Goal: Task Accomplishment & Management: Complete application form

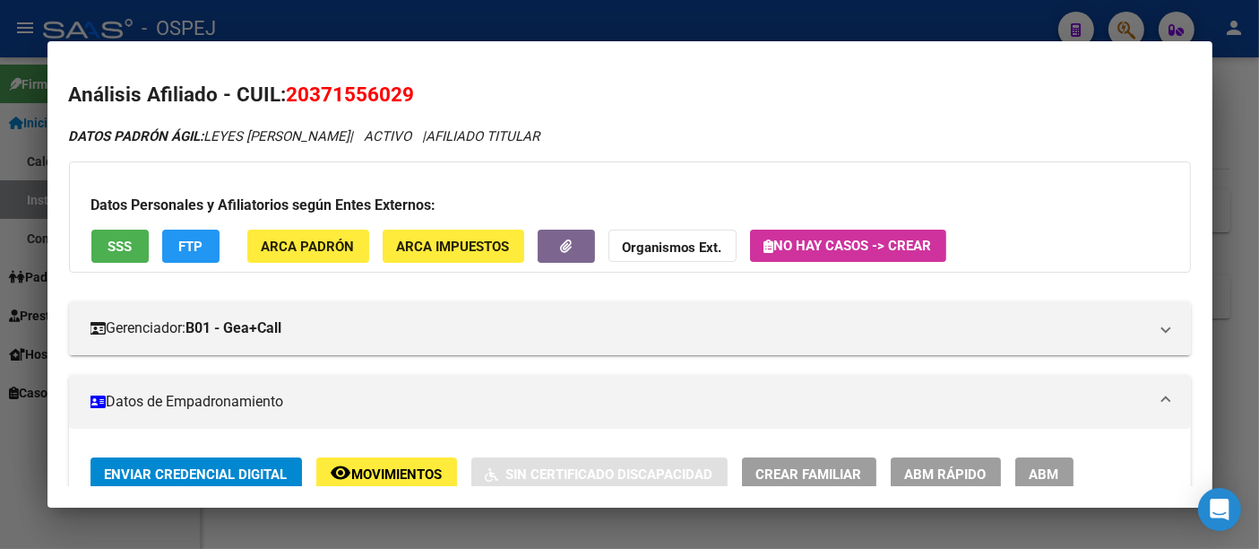
click at [569, 30] on div at bounding box center [629, 274] width 1259 height 549
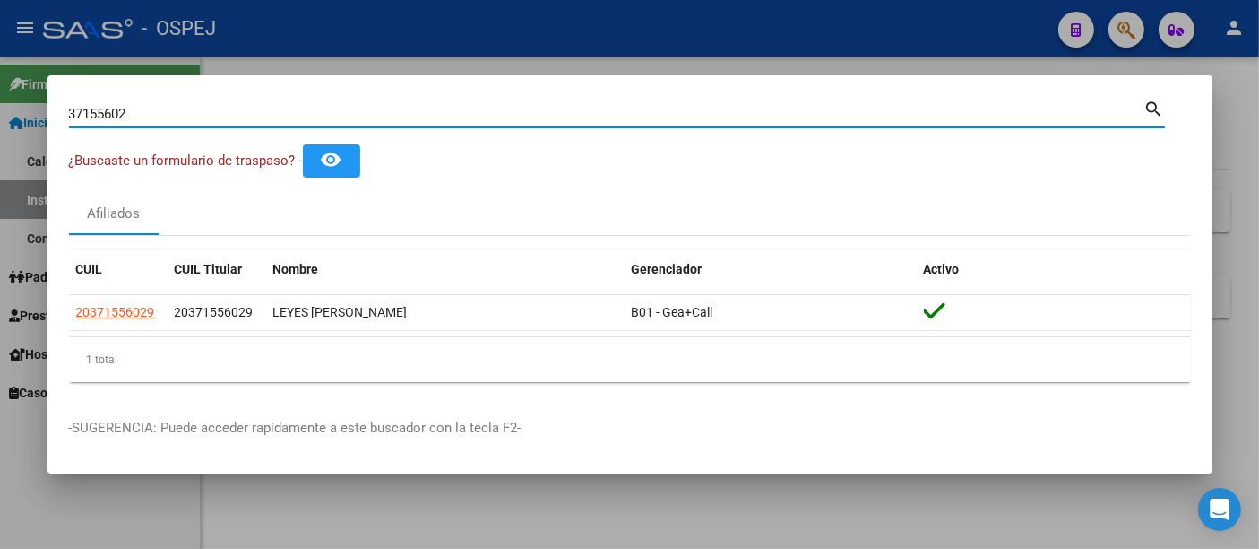
click at [406, 120] on input "37155602" at bounding box center [607, 114] width 1076 height 16
type input "3"
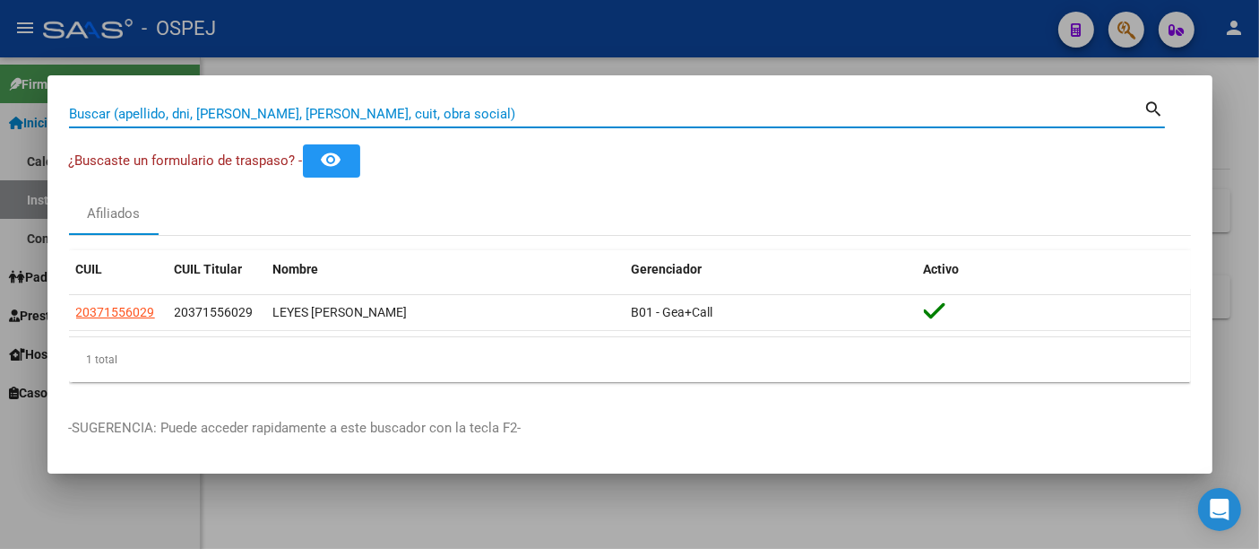
paste input "20939609459"
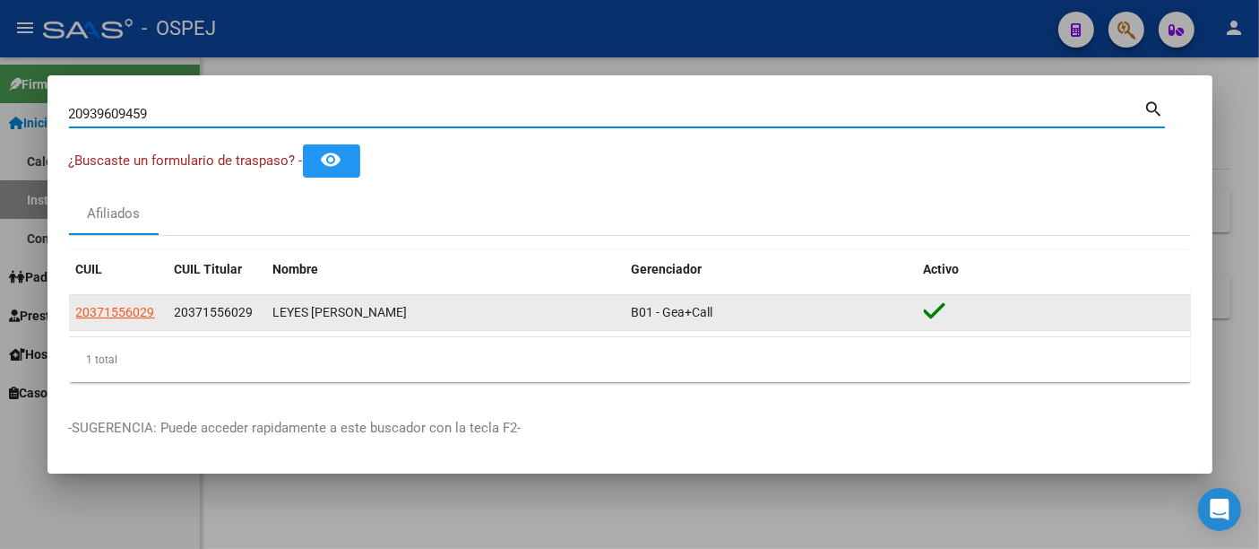
type input "20939609459"
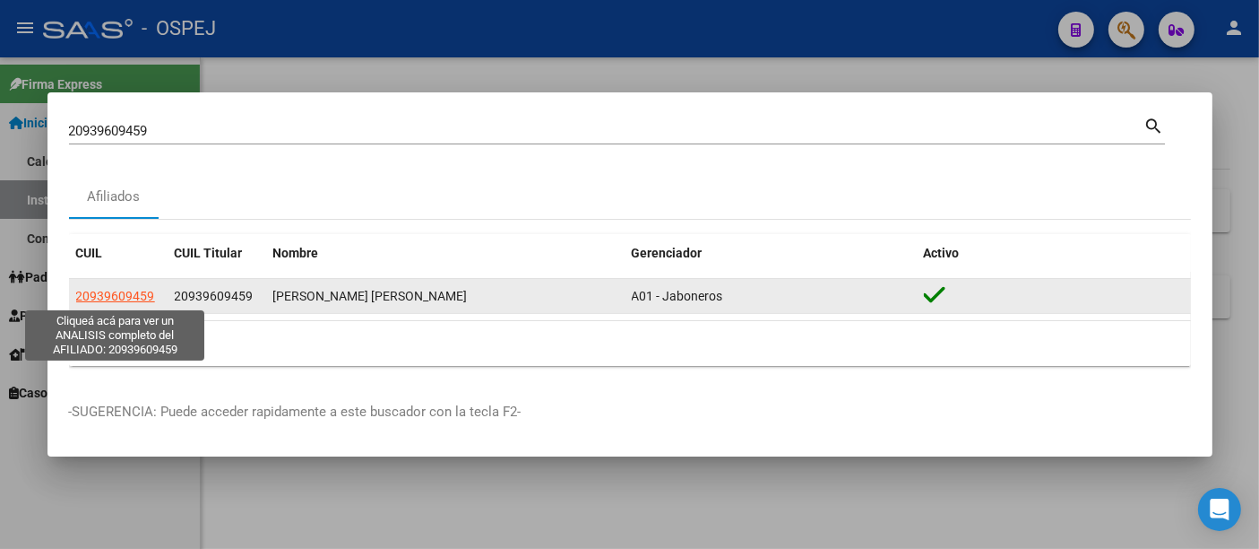
click at [98, 295] on span "20939609459" at bounding box center [115, 296] width 79 height 14
type textarea "20939609459"
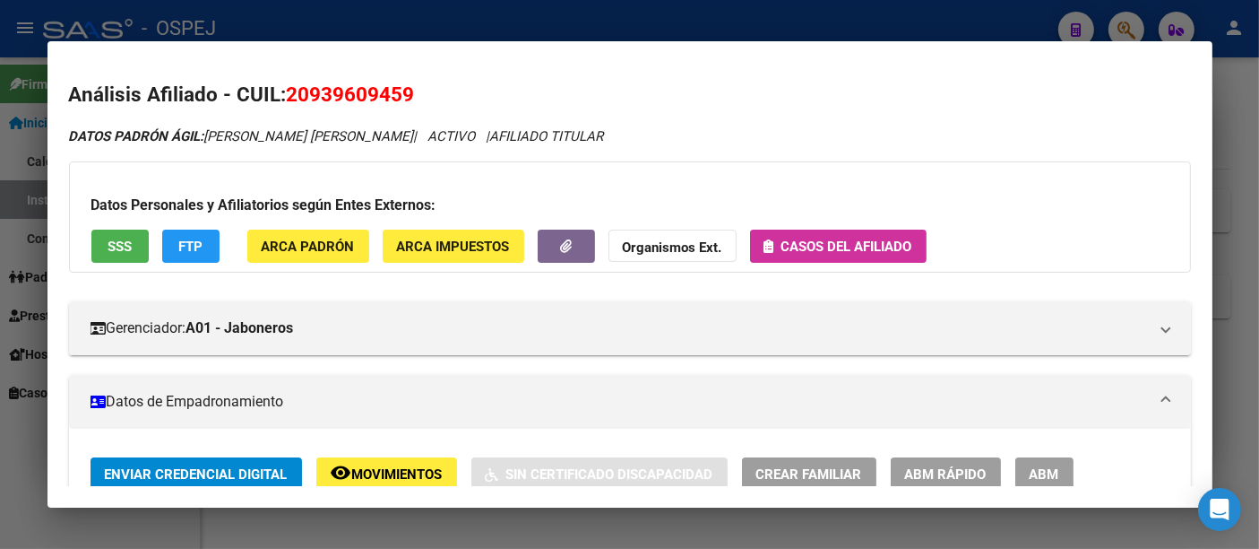
click at [844, 246] on span "Casos del afiliado" at bounding box center [847, 246] width 131 height 16
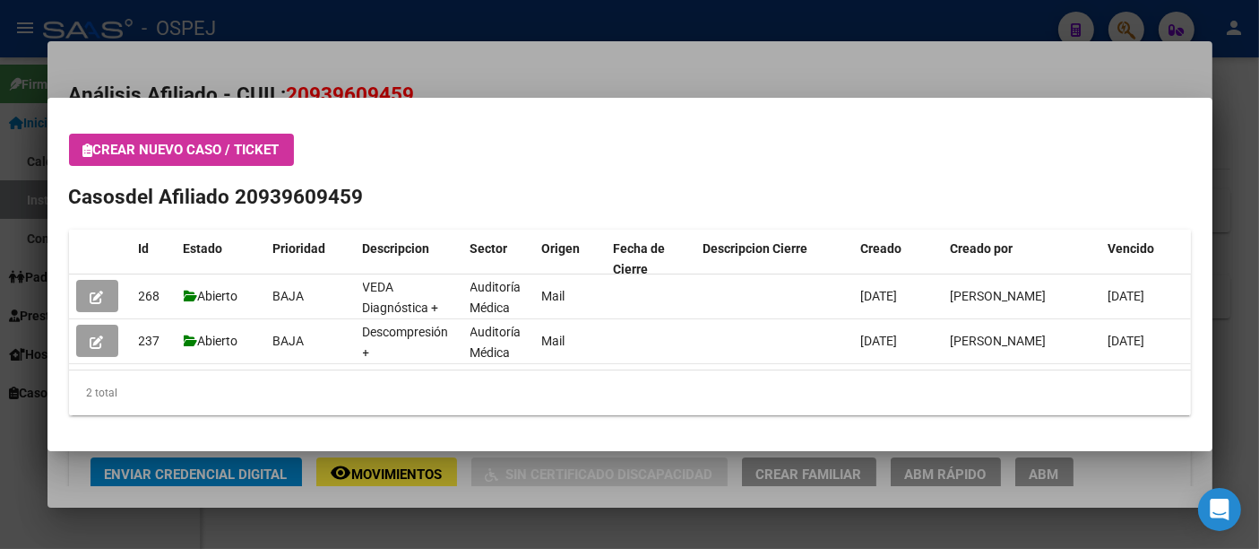
click at [665, 22] on div at bounding box center [629, 274] width 1259 height 549
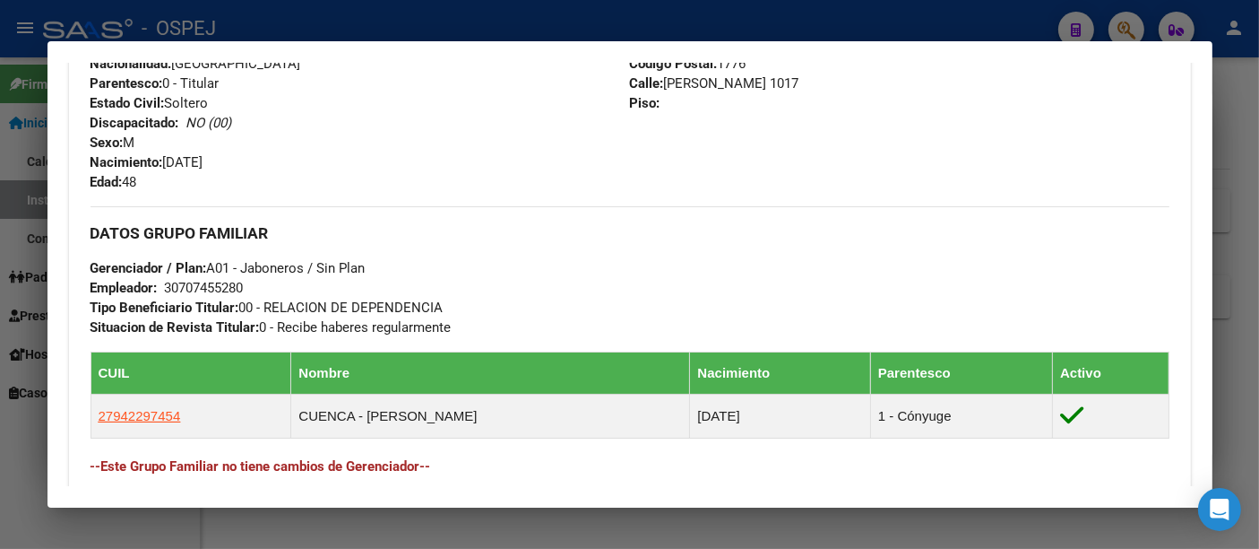
scroll to position [696, 0]
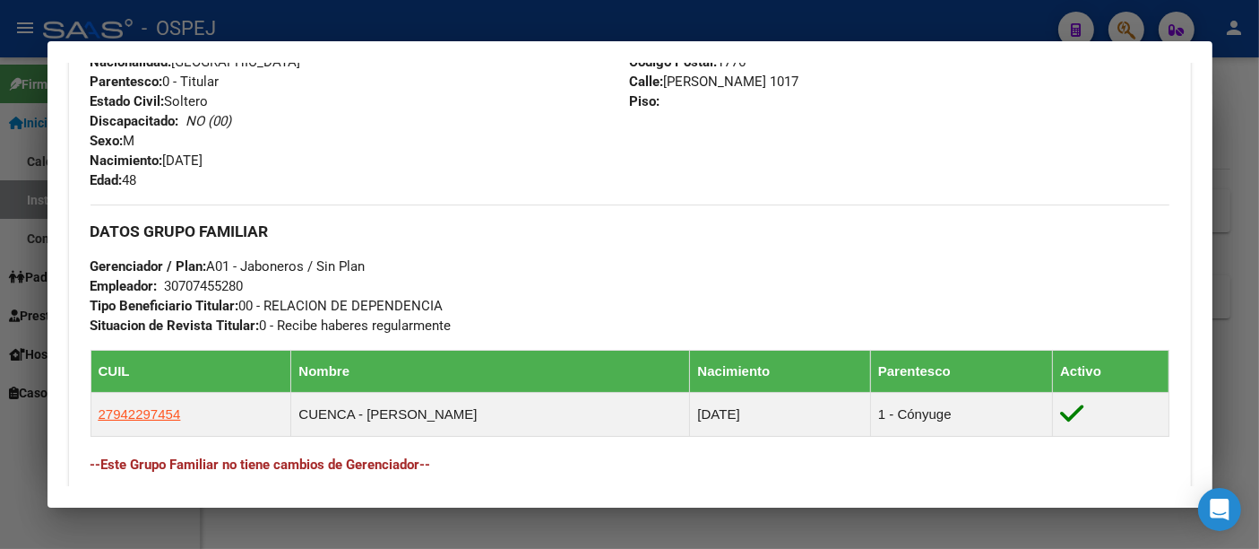
click at [216, 286] on div "30707455280" at bounding box center [204, 286] width 79 height 20
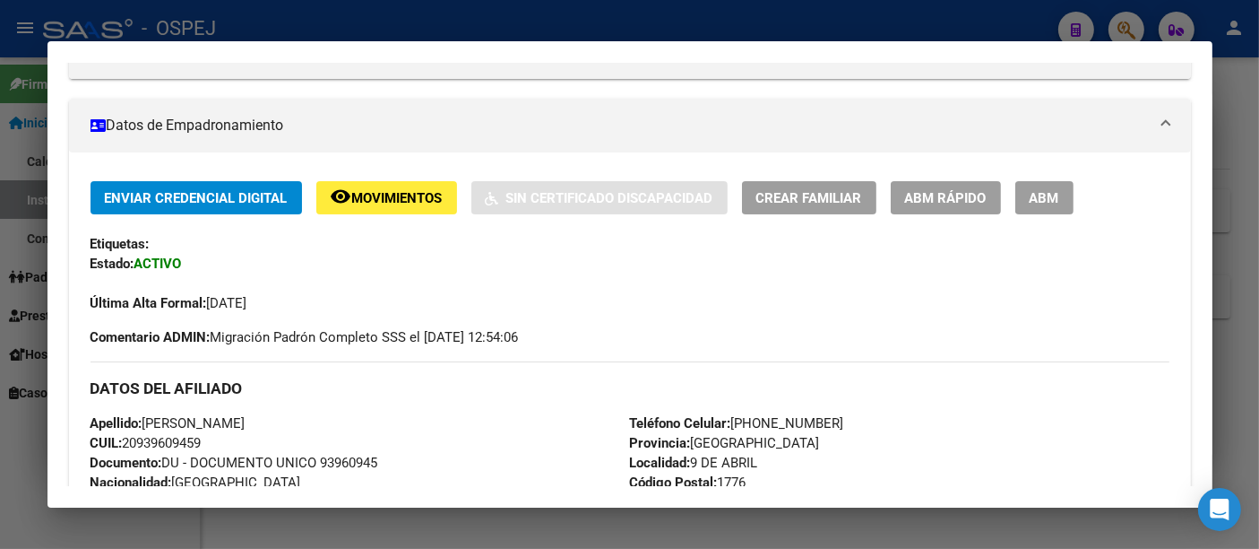
scroll to position [0, 0]
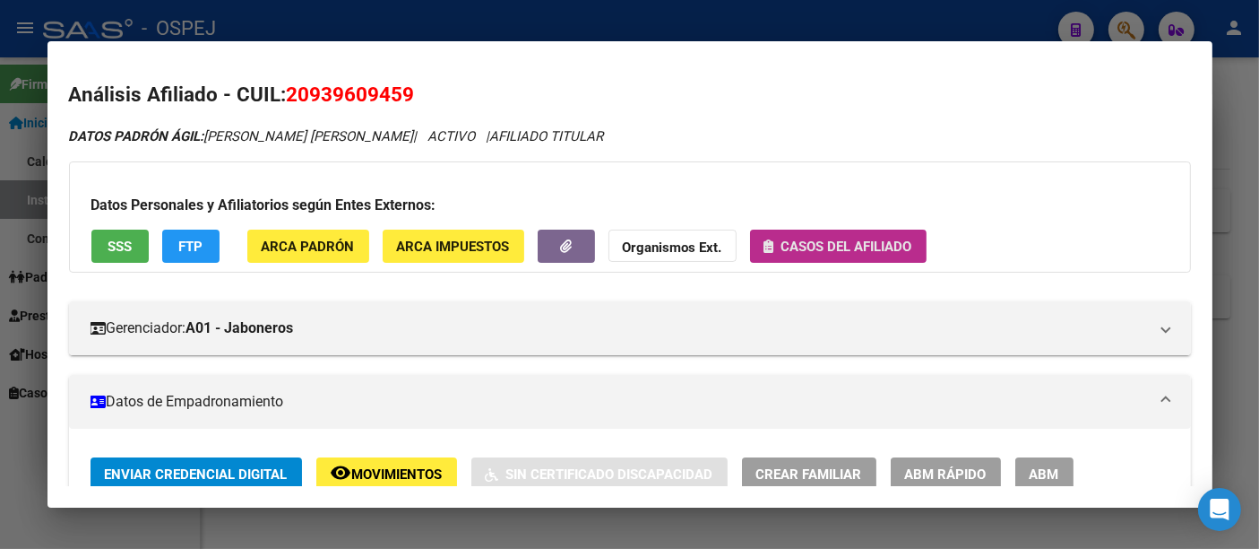
click at [858, 244] on span "Casos del afiliado" at bounding box center [847, 246] width 131 height 16
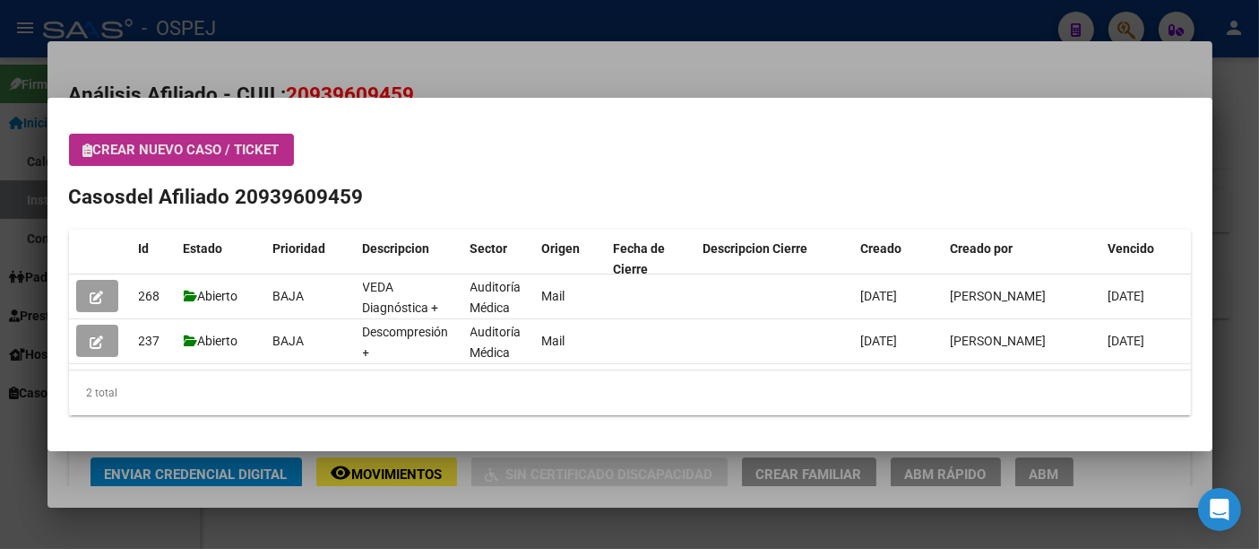
click at [220, 150] on span "Crear nuevo caso / ticket" at bounding box center [181, 150] width 196 height 16
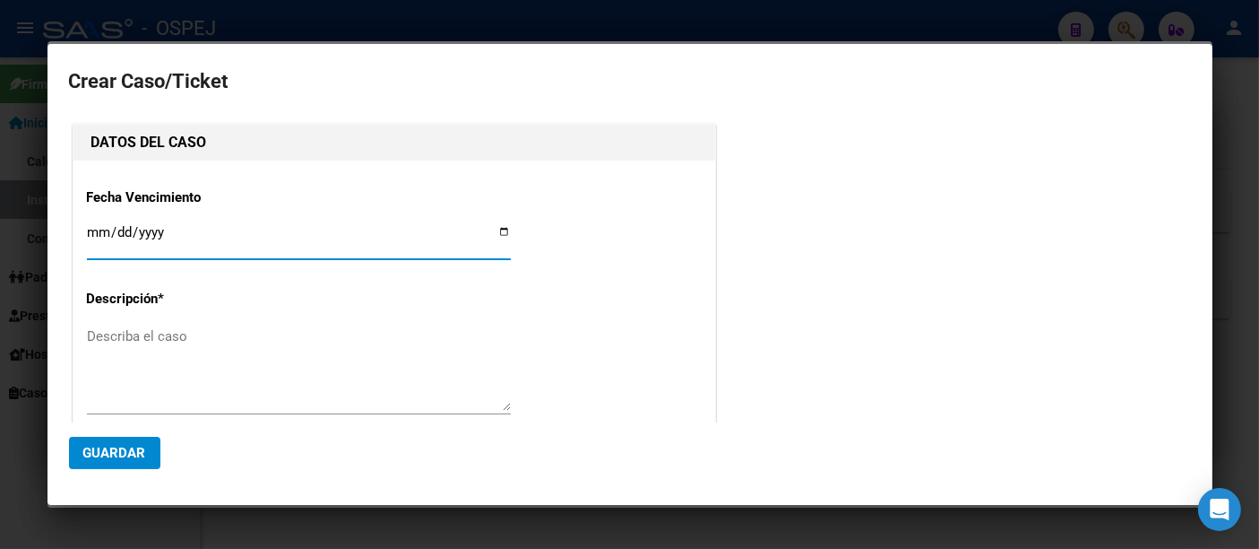
type input "[PERSON_NAME] [PERSON_NAME]"
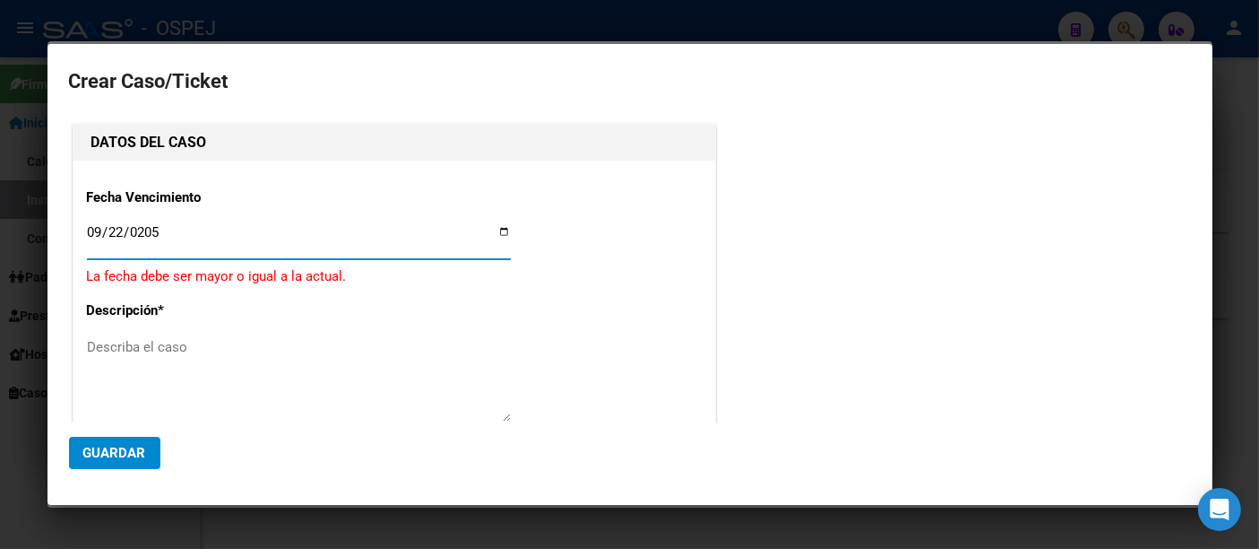
type input "[DATE]"
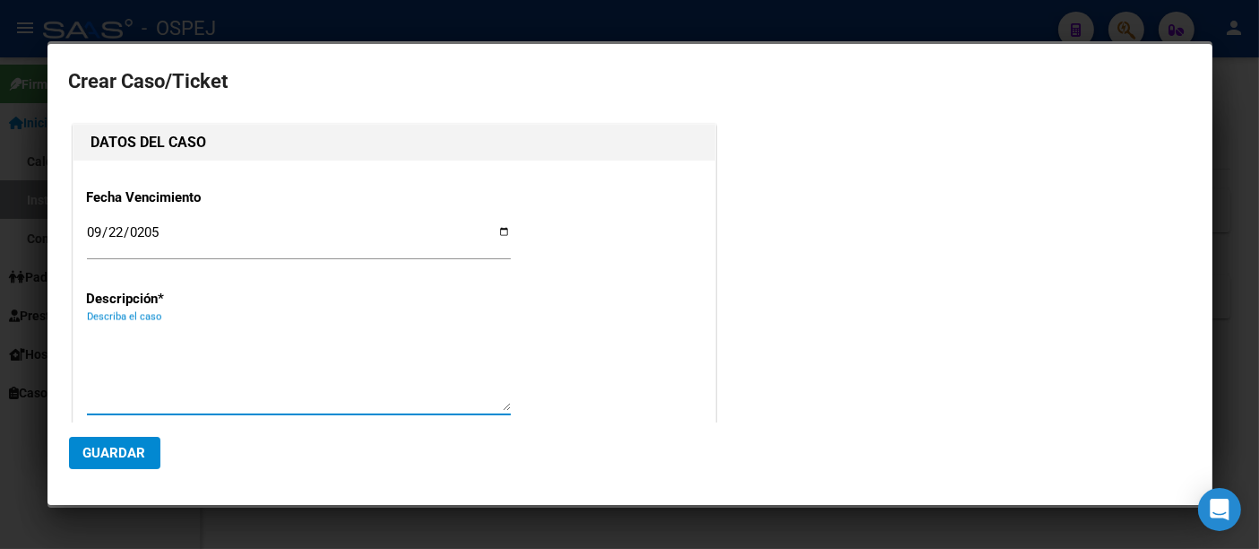
click at [178, 344] on textarea "Describa el caso" at bounding box center [299, 368] width 424 height 84
paste textarea "Biopsia + [MEDICAL_DATA]"
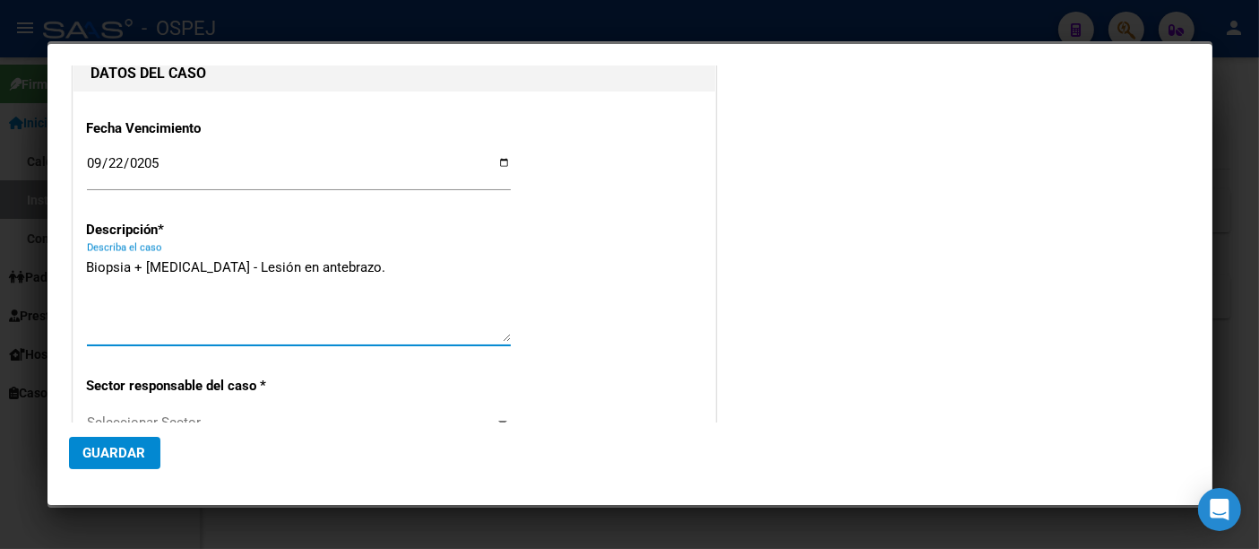
scroll to position [99, 0]
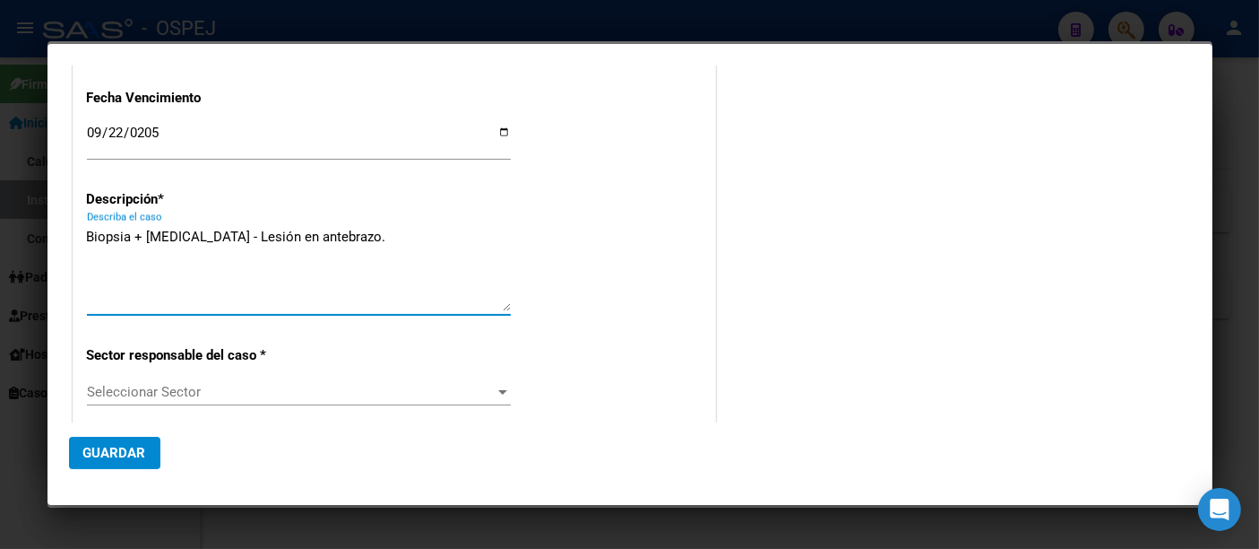
type textarea "Biopsia + [MEDICAL_DATA] - Lesión en antebrazo."
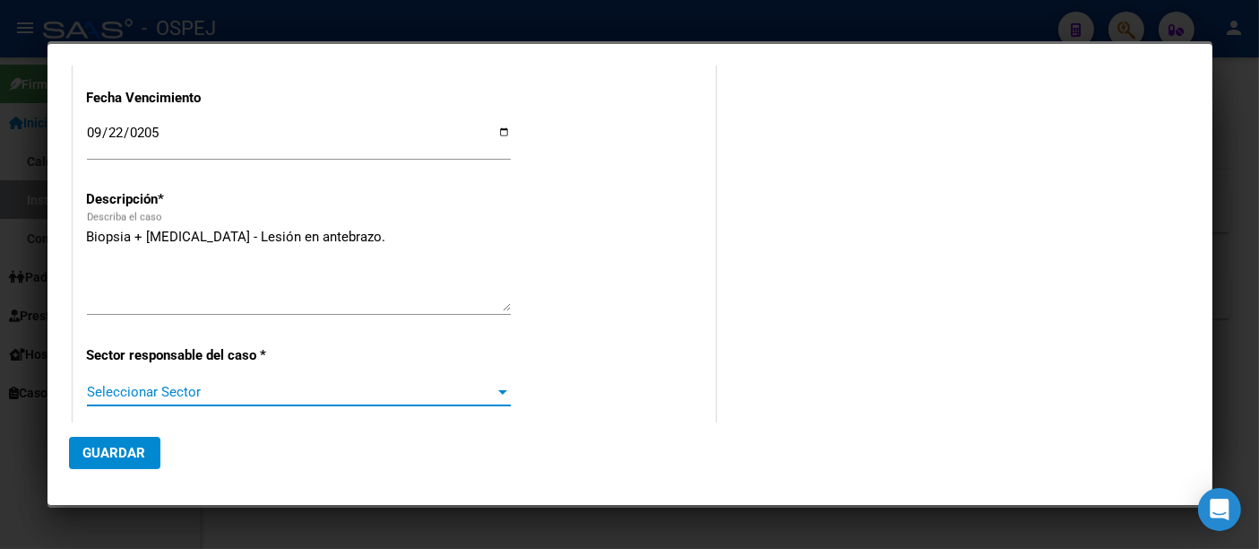
click at [157, 387] on span "Seleccionar Sector" at bounding box center [291, 392] width 408 height 16
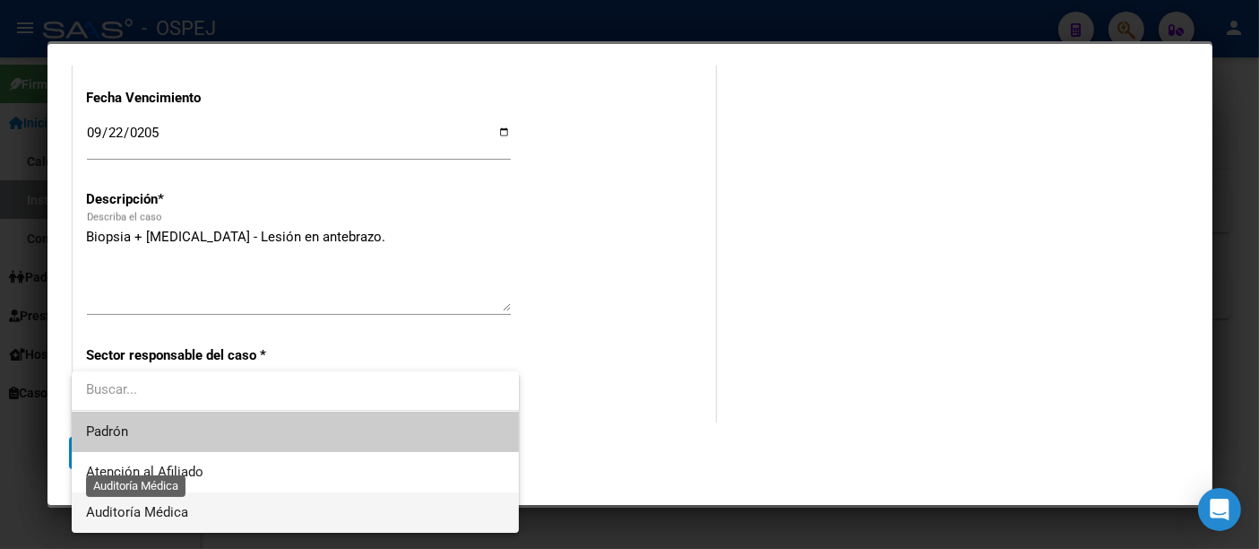
click at [154, 515] on span "Auditoría Médica" at bounding box center [137, 512] width 102 height 16
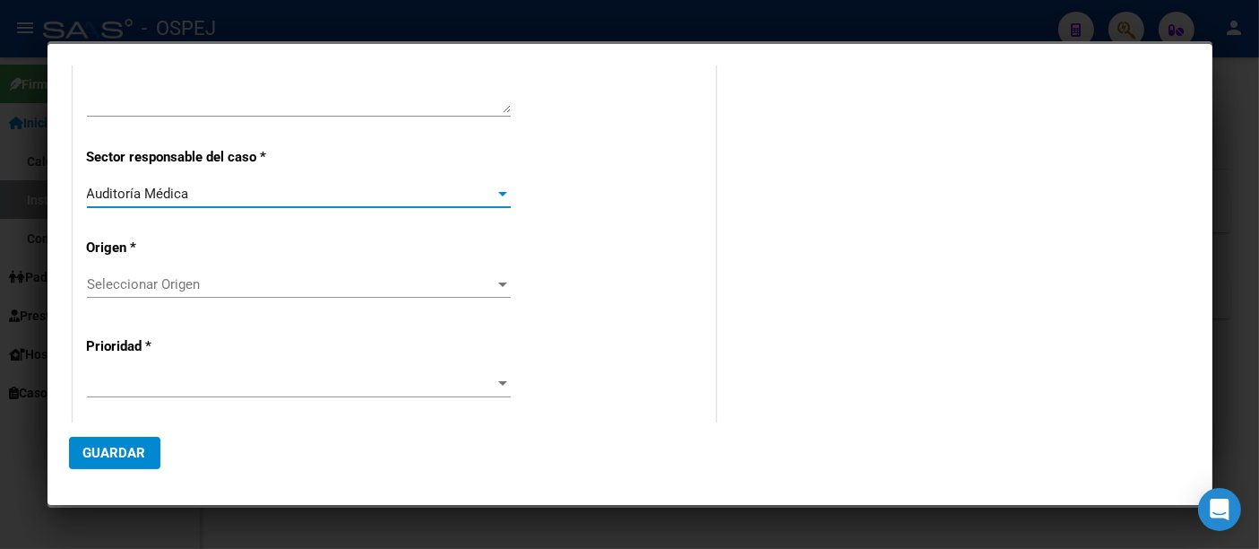
scroll to position [298, 0]
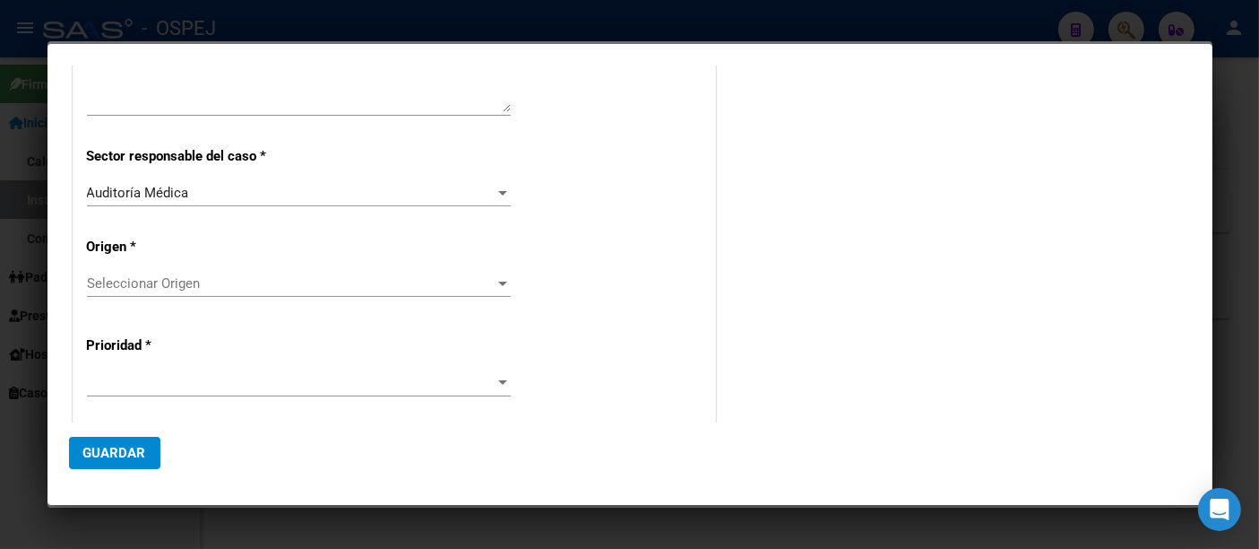
click at [133, 273] on div "Seleccionar Origen Seleccionar Origen" at bounding box center [299, 283] width 424 height 27
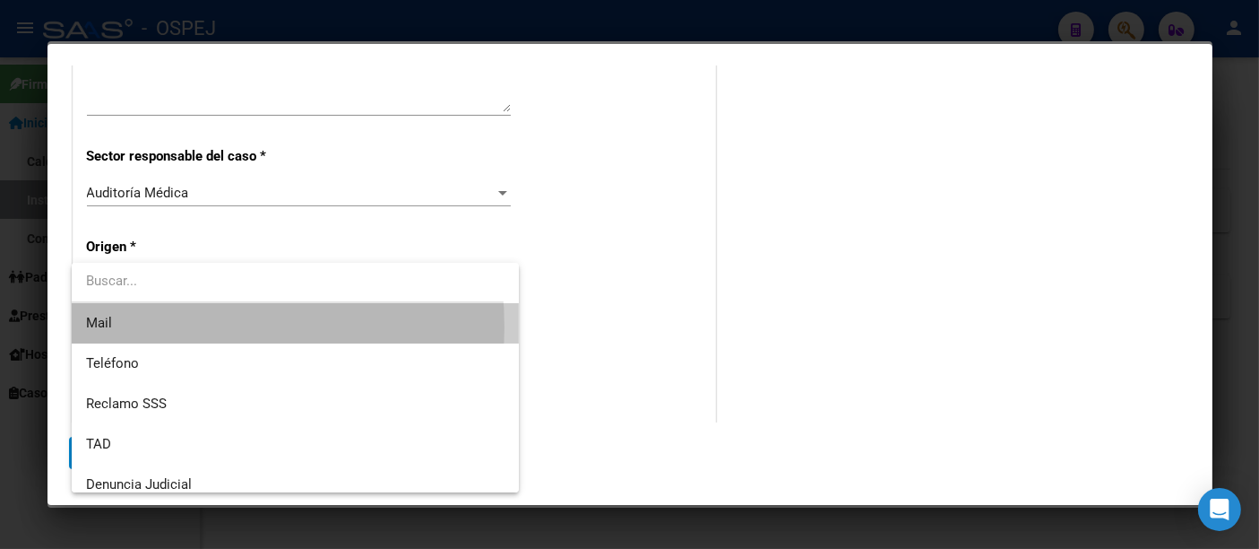
click at [120, 327] on span "Mail" at bounding box center [295, 323] width 419 height 40
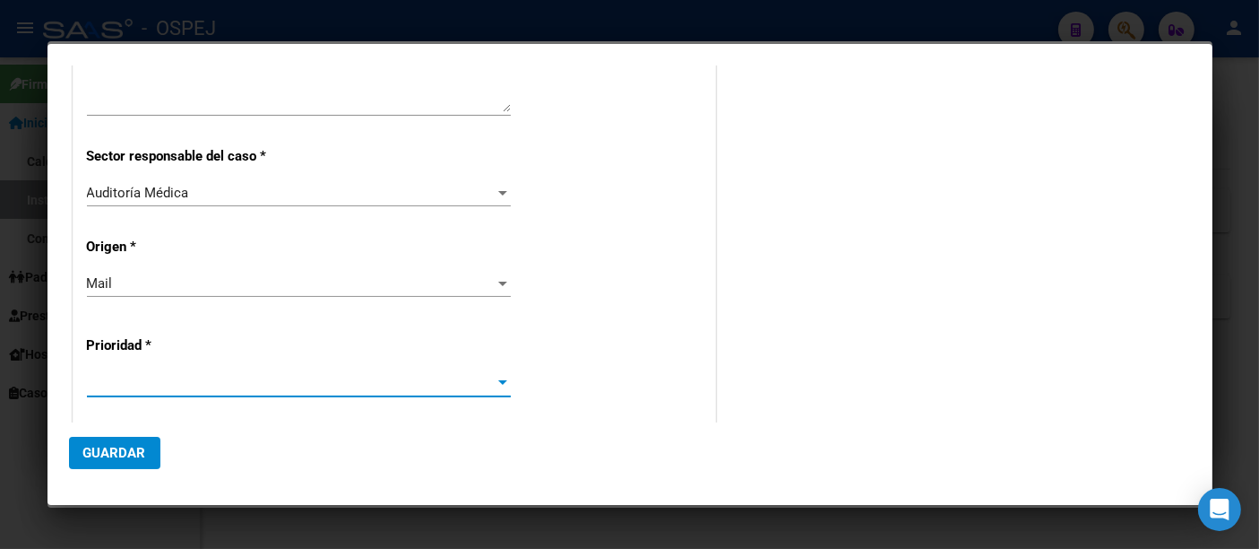
click at [113, 376] on span at bounding box center [291, 383] width 408 height 16
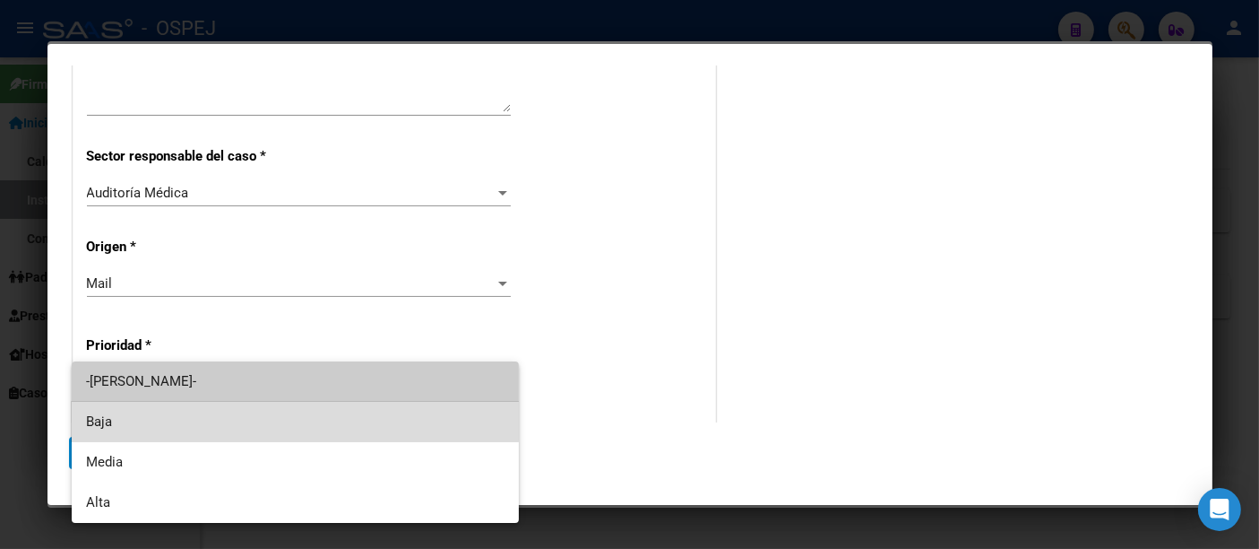
click at [111, 416] on span "Baja" at bounding box center [295, 422] width 419 height 40
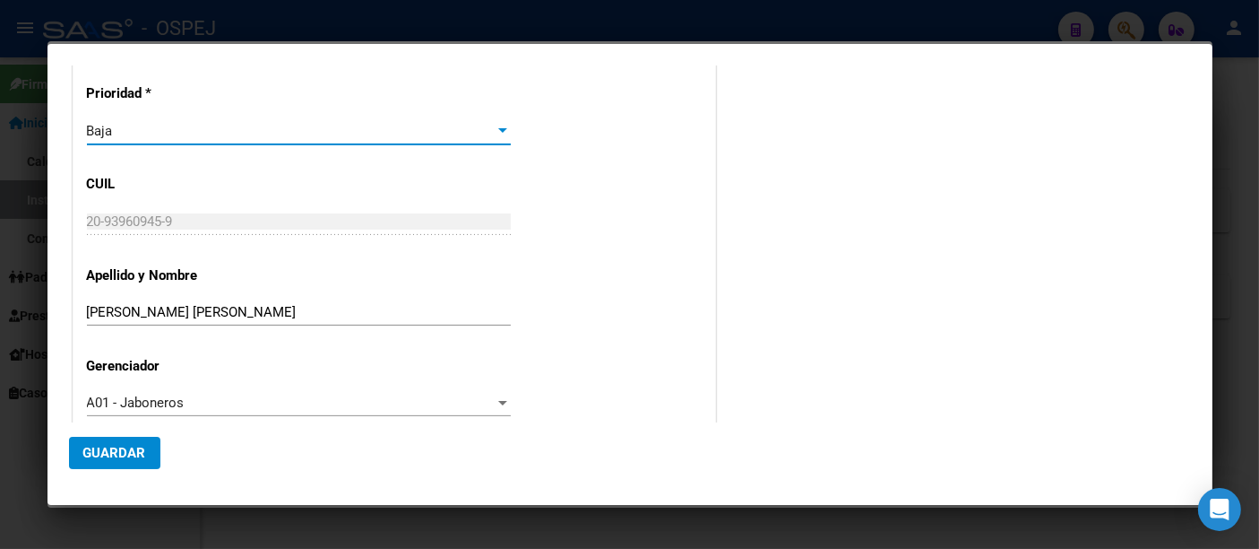
scroll to position [577, 0]
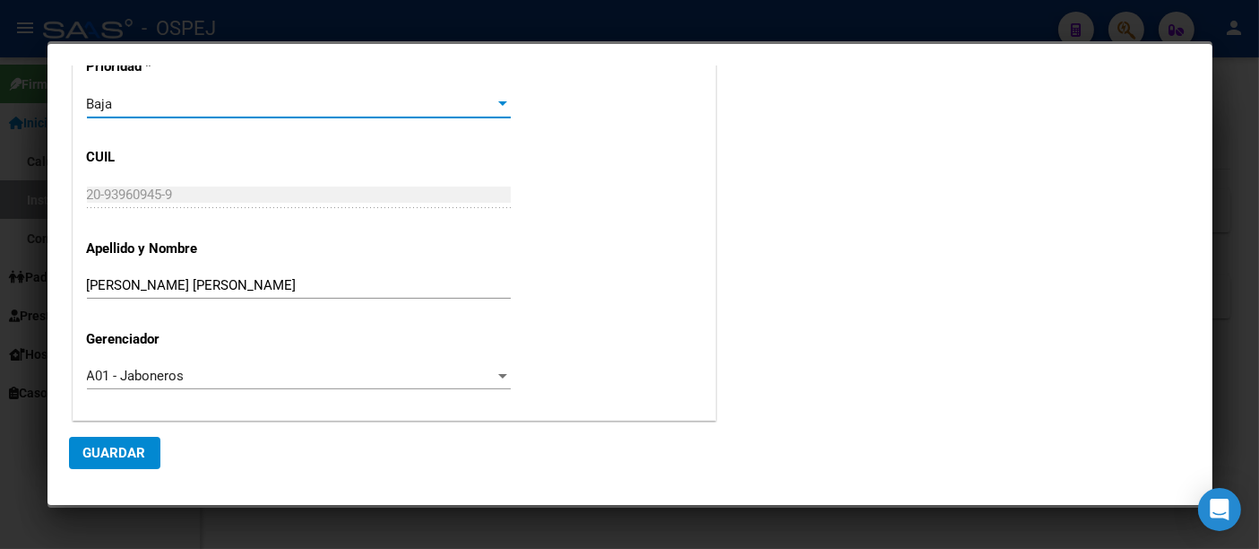
click at [108, 93] on div "Baja" at bounding box center [299, 104] width 424 height 27
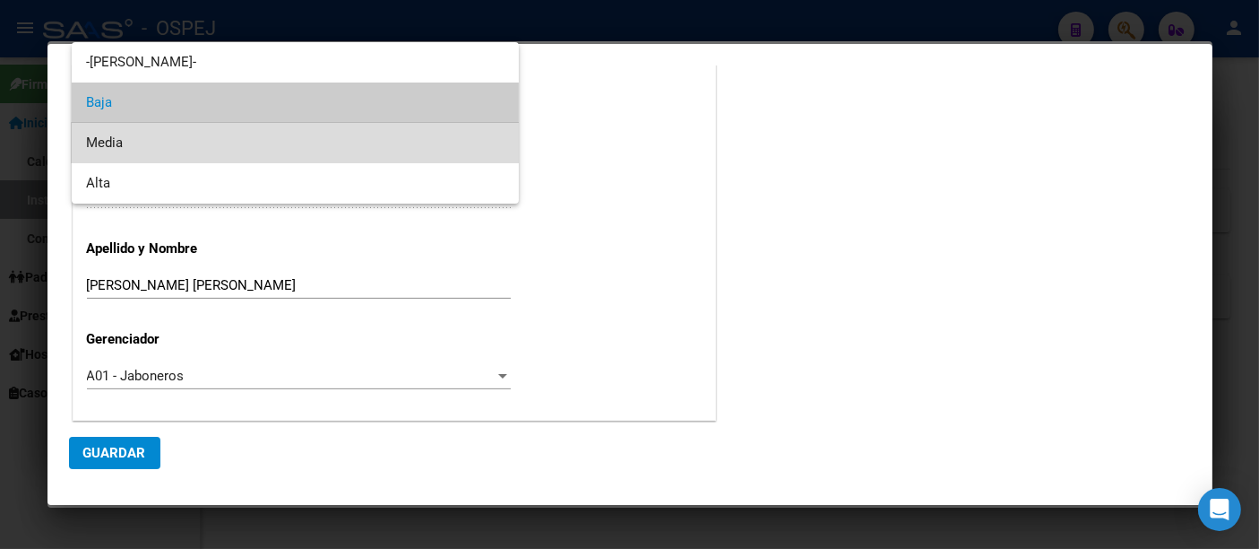
click at [108, 144] on span "Media" at bounding box center [295, 143] width 419 height 40
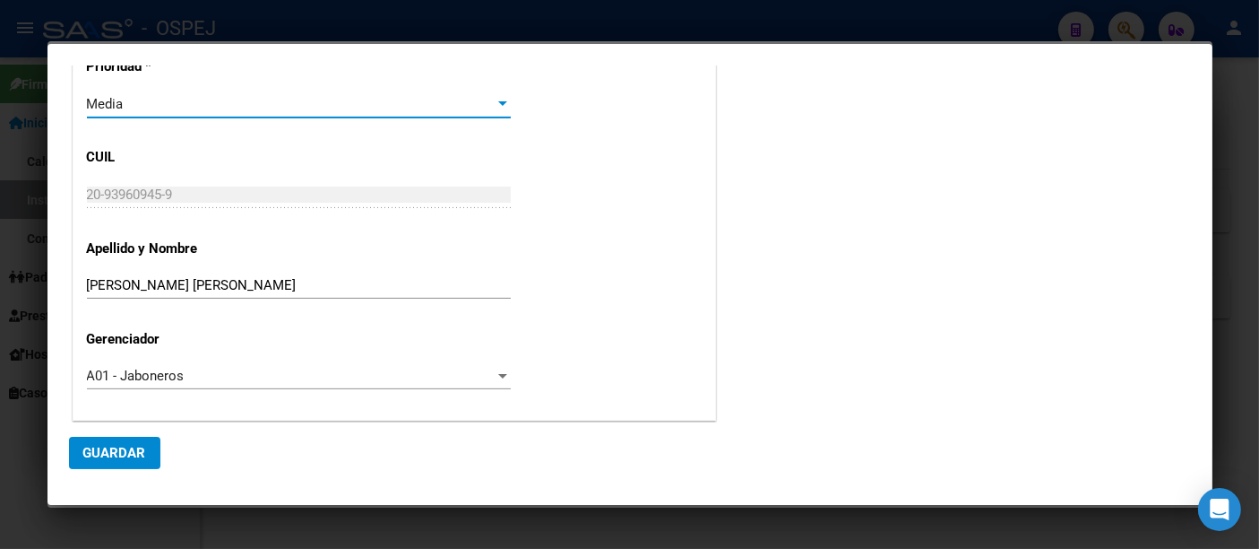
click at [108, 444] on button "Guardar" at bounding box center [114, 453] width 91 height 32
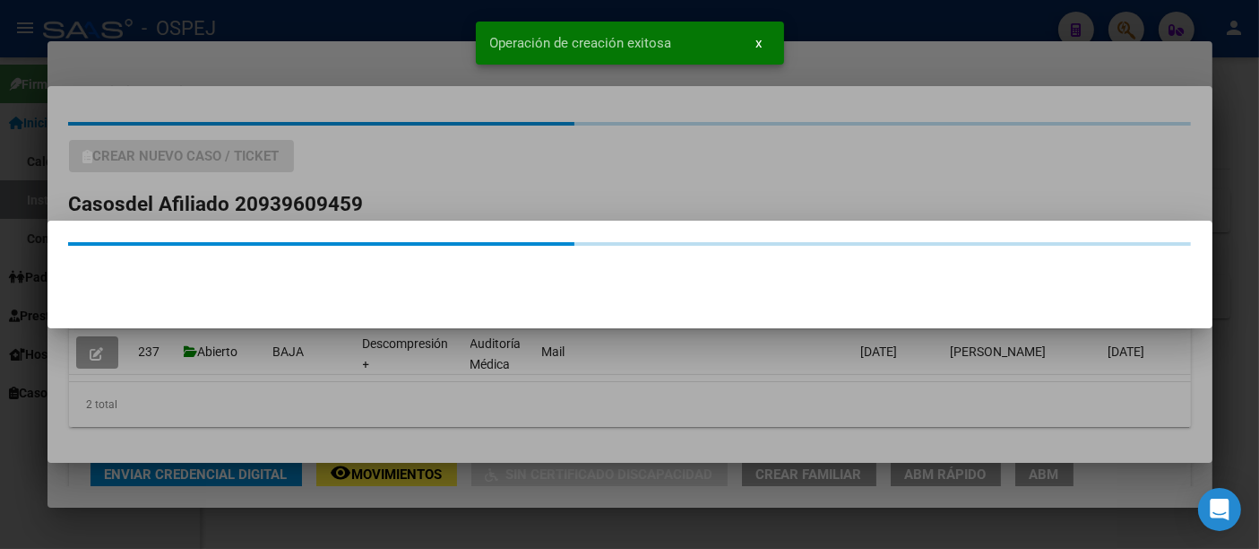
scroll to position [0, 0]
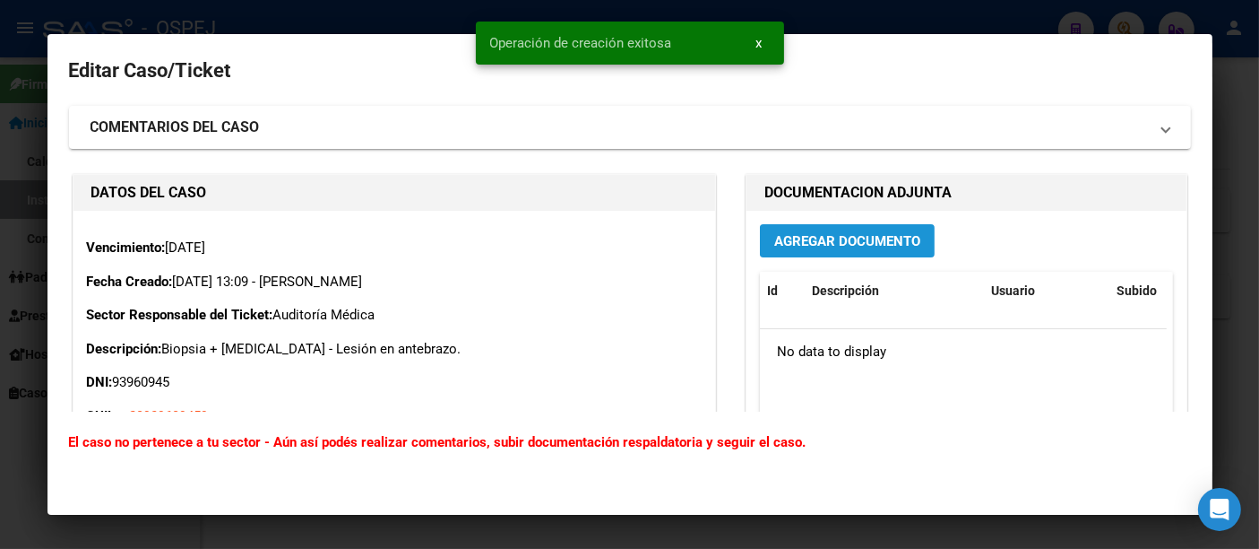
click at [843, 241] on span "Agregar Documento" at bounding box center [847, 241] width 146 height 16
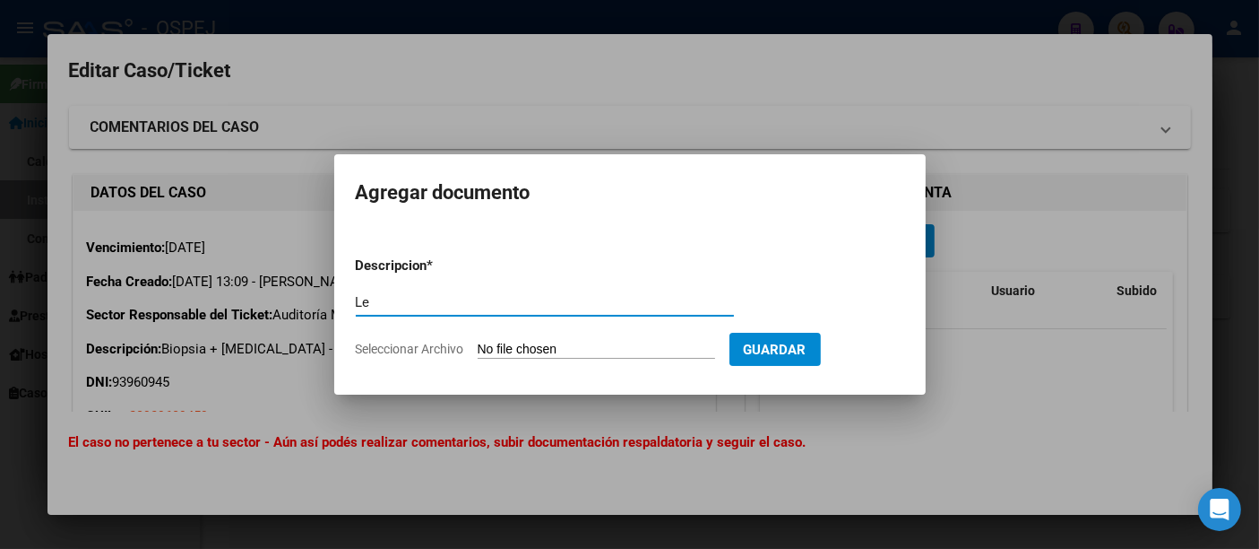
type input "L"
click at [599, 335] on form "Descripcion * Biopsia + Descripcion Seleccionar Archivo Guardar" at bounding box center [630, 307] width 549 height 131
type input "Biopsia + Anat. Patológica"
click at [596, 348] on input "Seleccionar Archivo" at bounding box center [597, 350] width 238 height 17
type input "C:\fakepath\Biopsia + Anat. patológica.pdf"
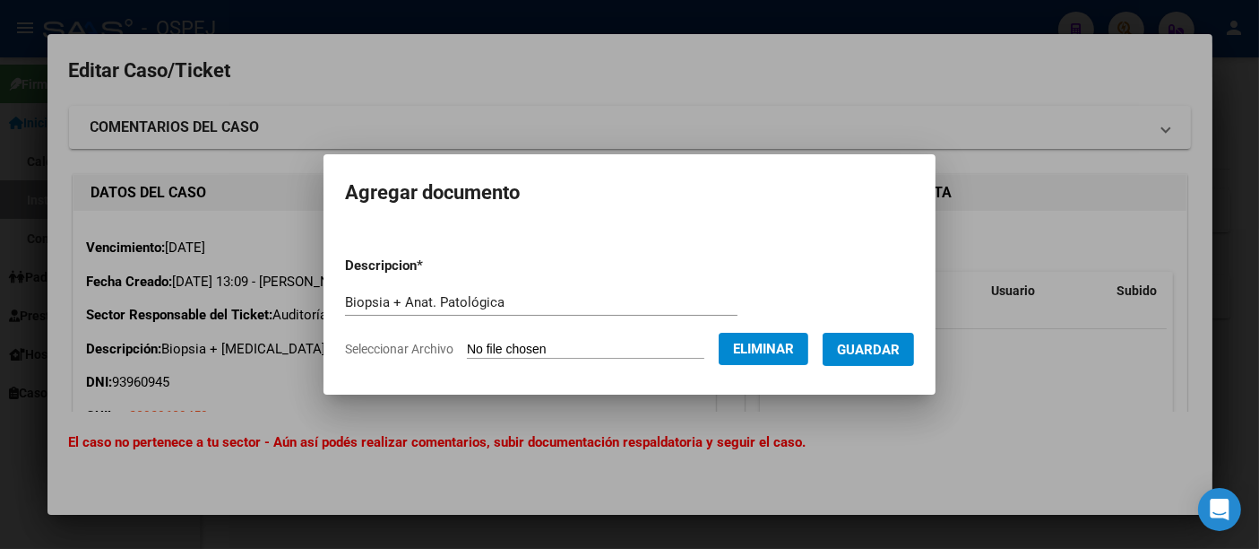
click at [503, 298] on input "Biopsia + Anat. Patológica" at bounding box center [541, 302] width 393 height 16
type input "Biopsia + Anat. Patológica - Lesión en antebrazo"
click at [893, 350] on span "Guardar" at bounding box center [868, 350] width 63 height 16
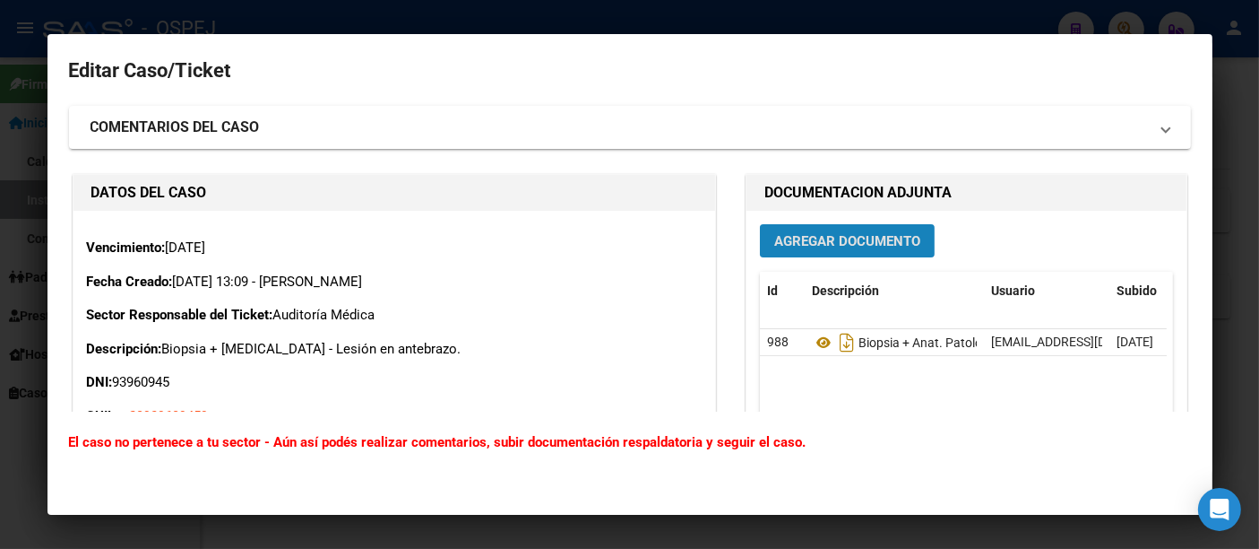
click at [846, 241] on span "Agregar Documento" at bounding box center [847, 241] width 146 height 16
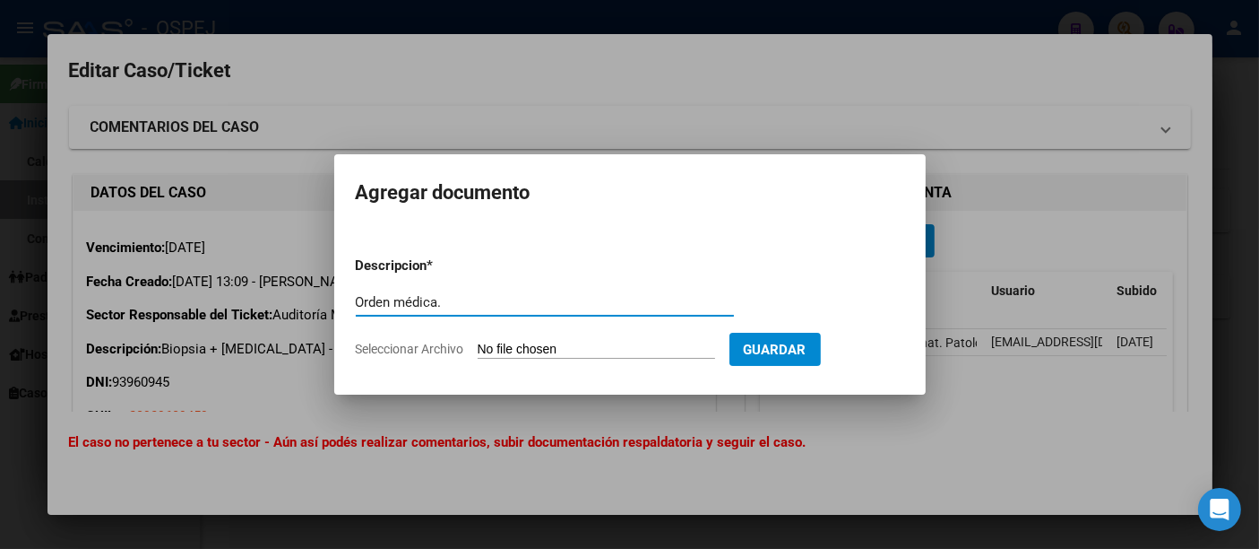
type input "Orden médica."
click at [601, 350] on input "Seleccionar Archivo" at bounding box center [597, 350] width 238 height 17
type input "C:\fakepath\[PERSON_NAME] Orden.jpeg.pdf"
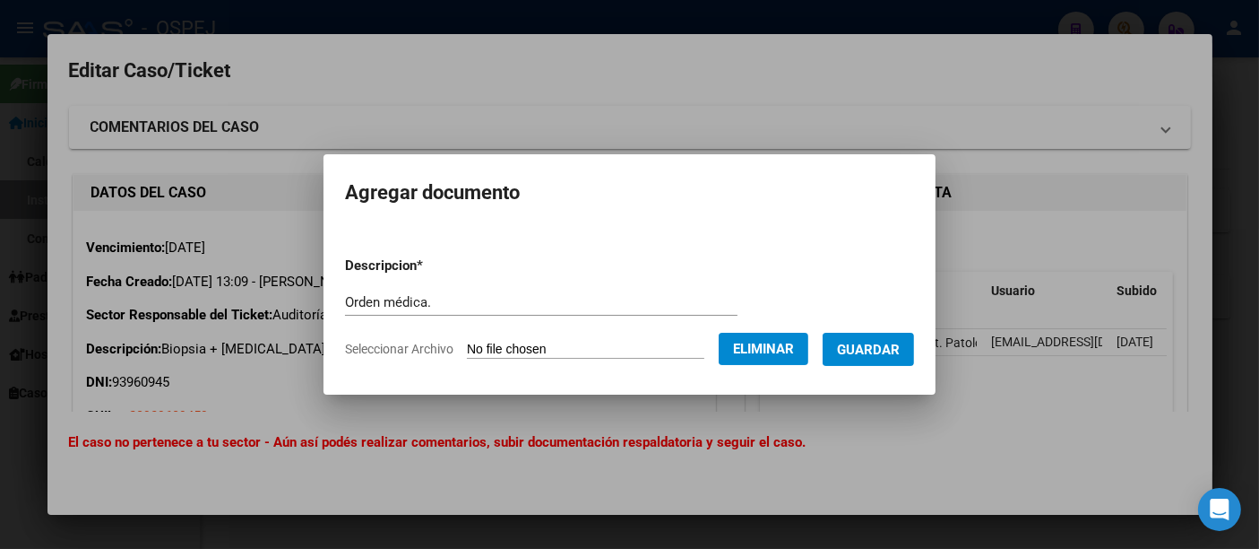
click at [884, 350] on span "Guardar" at bounding box center [868, 350] width 63 height 16
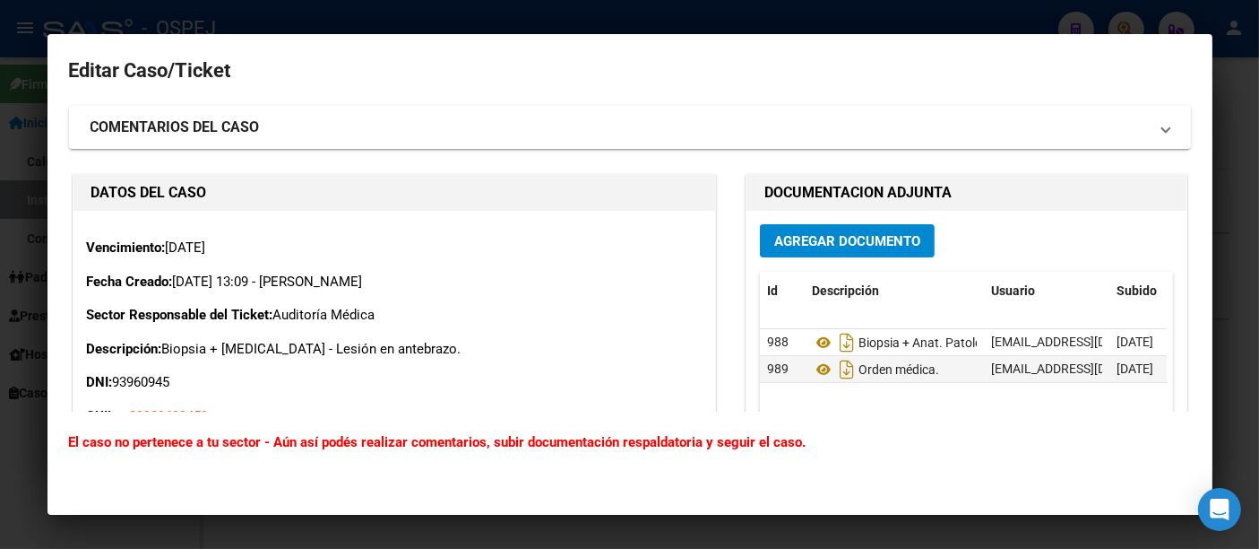
click at [774, 20] on div at bounding box center [629, 274] width 1259 height 549
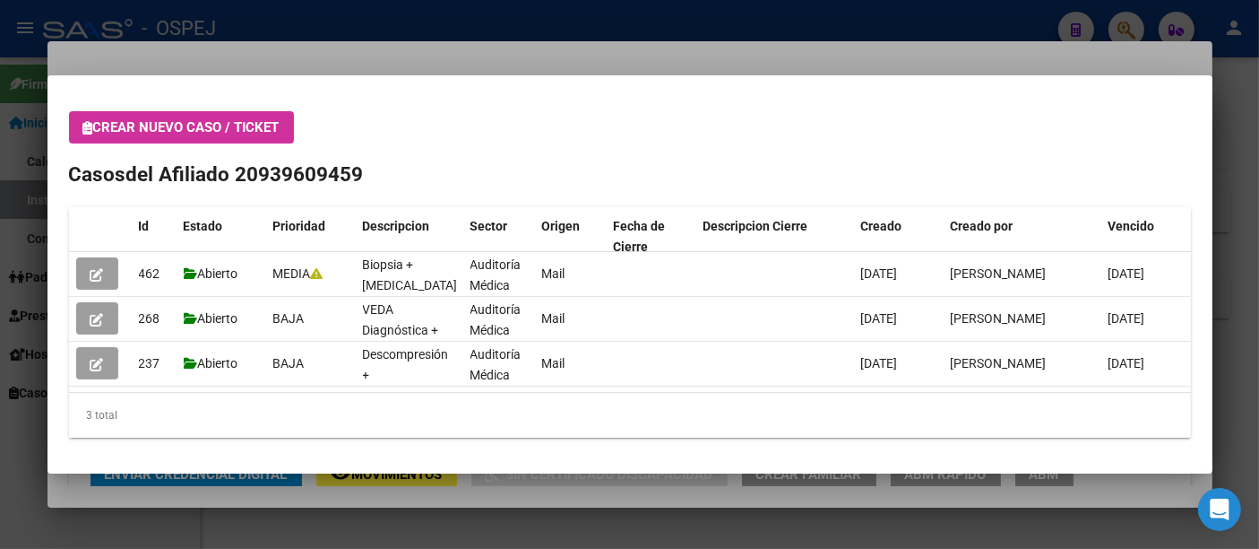
click at [569, 17] on div at bounding box center [629, 274] width 1259 height 549
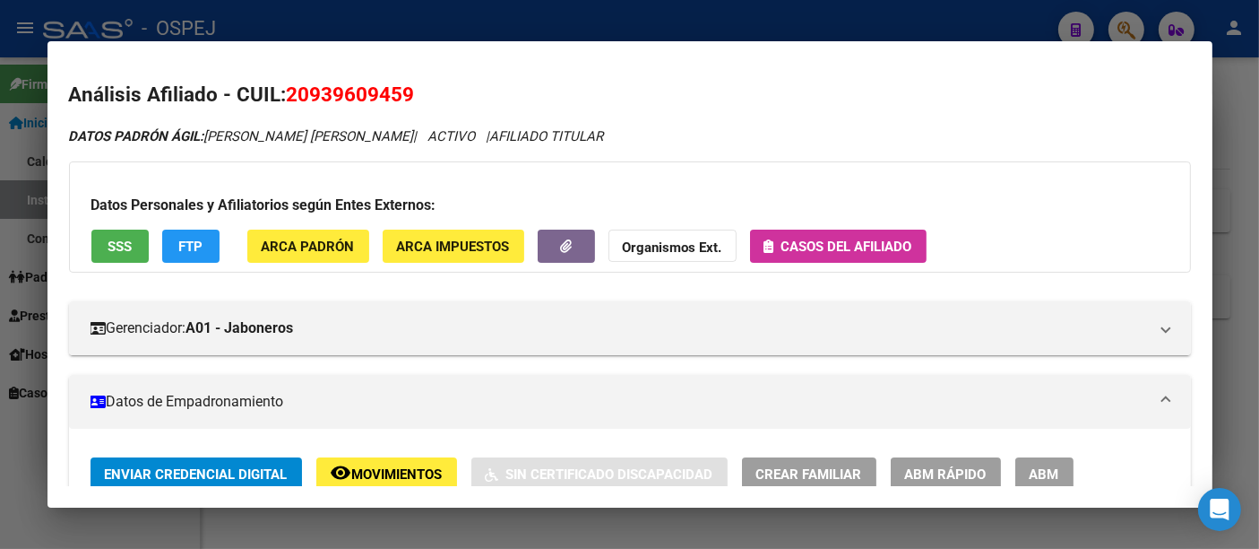
click at [453, 18] on div at bounding box center [629, 274] width 1259 height 549
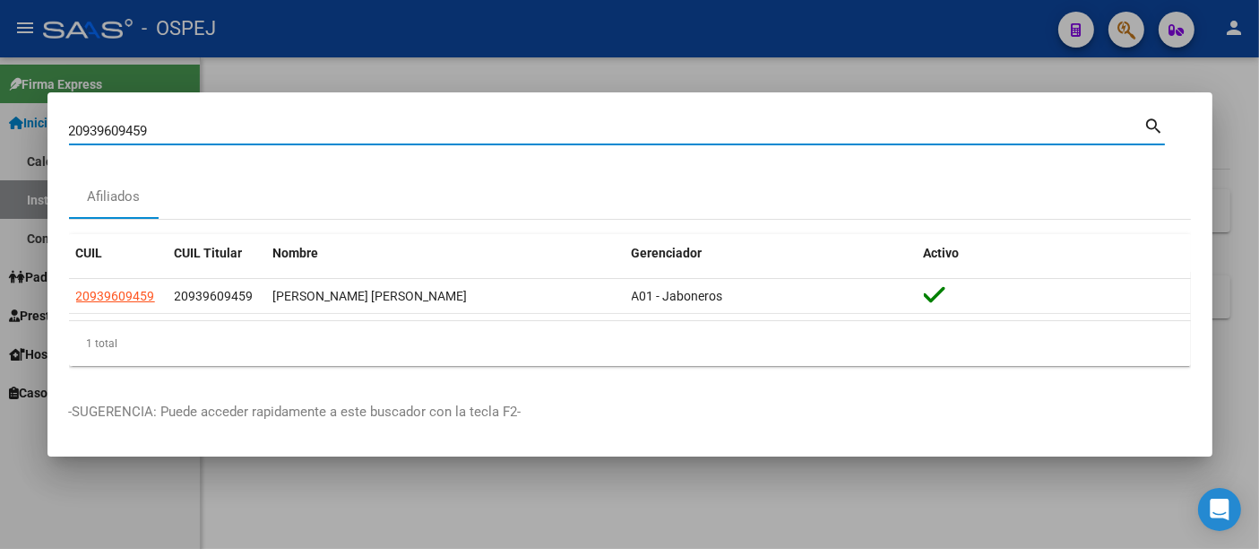
click at [326, 128] on input "20939609459" at bounding box center [607, 131] width 1076 height 16
type input "2"
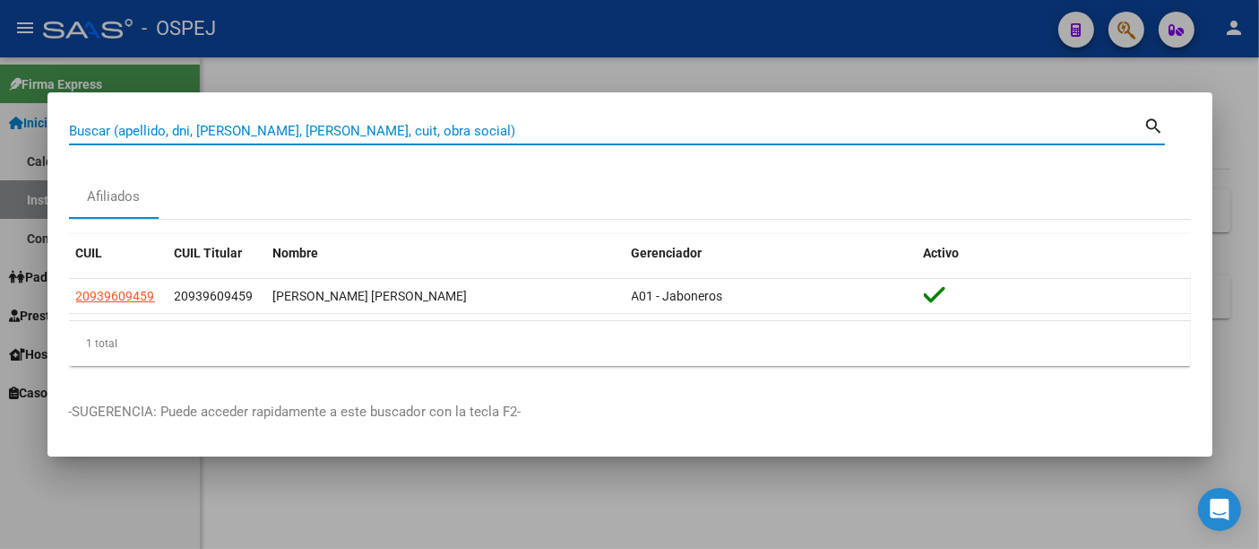
paste input "2794436727"
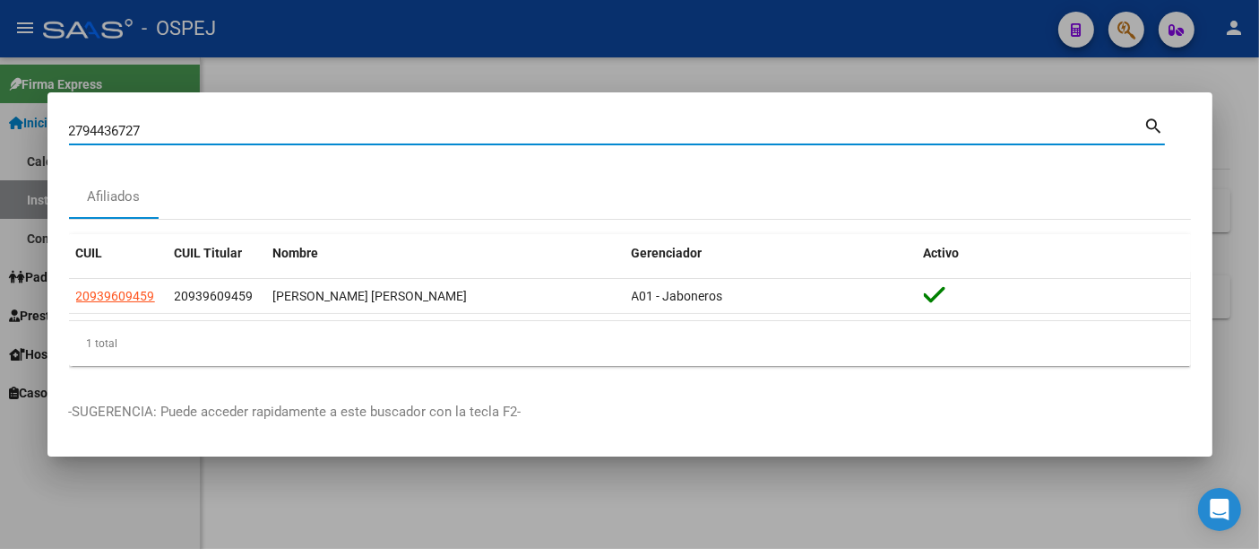
type input "2794436727"
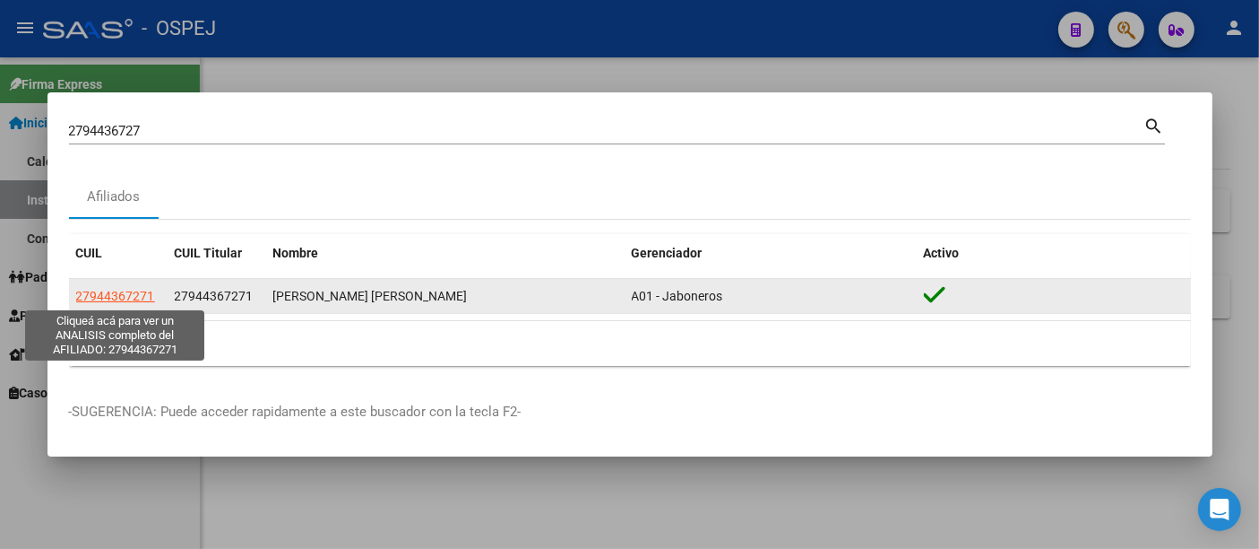
click at [104, 290] on span "27944367271" at bounding box center [115, 296] width 79 height 14
type textarea "27944367271"
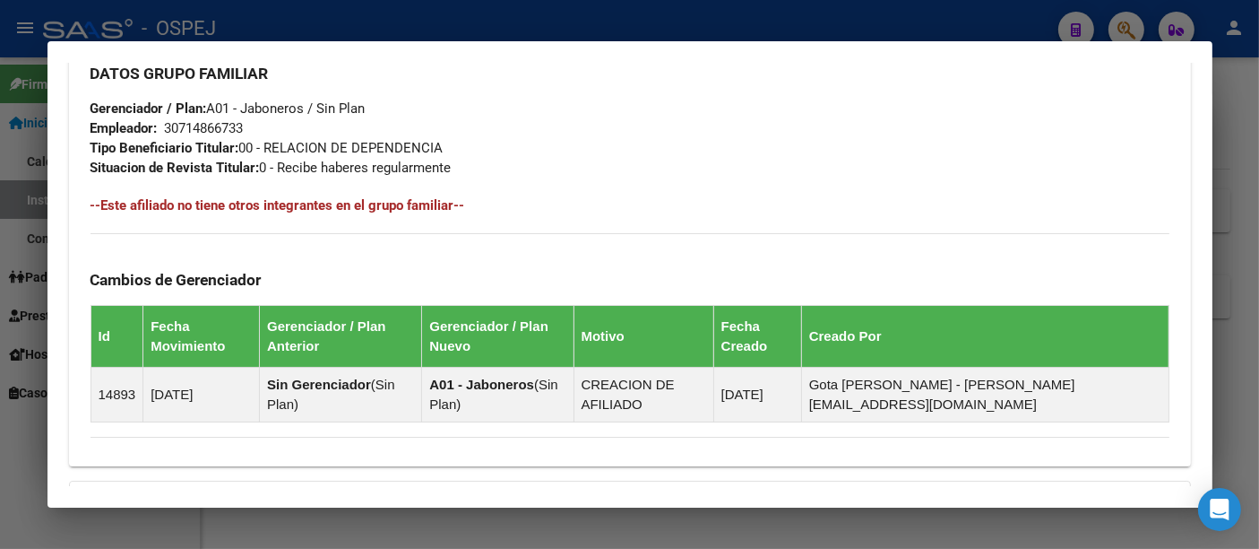
scroll to position [1032, 0]
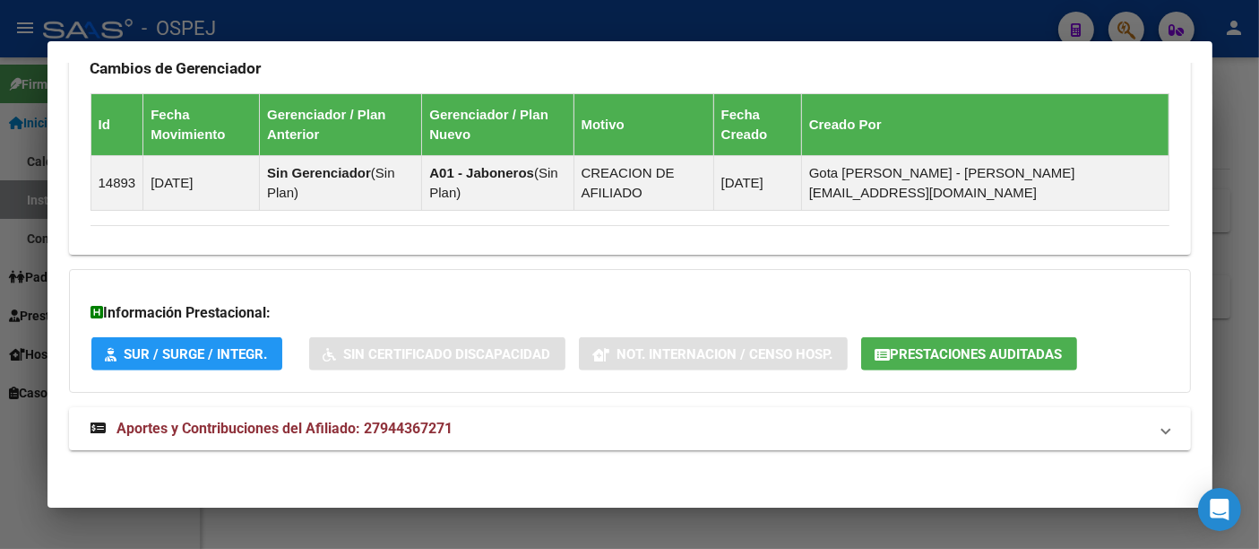
click at [971, 346] on span "Prestaciones Auditadas" at bounding box center [977, 354] width 172 height 16
